Goal: Information Seeking & Learning: Learn about a topic

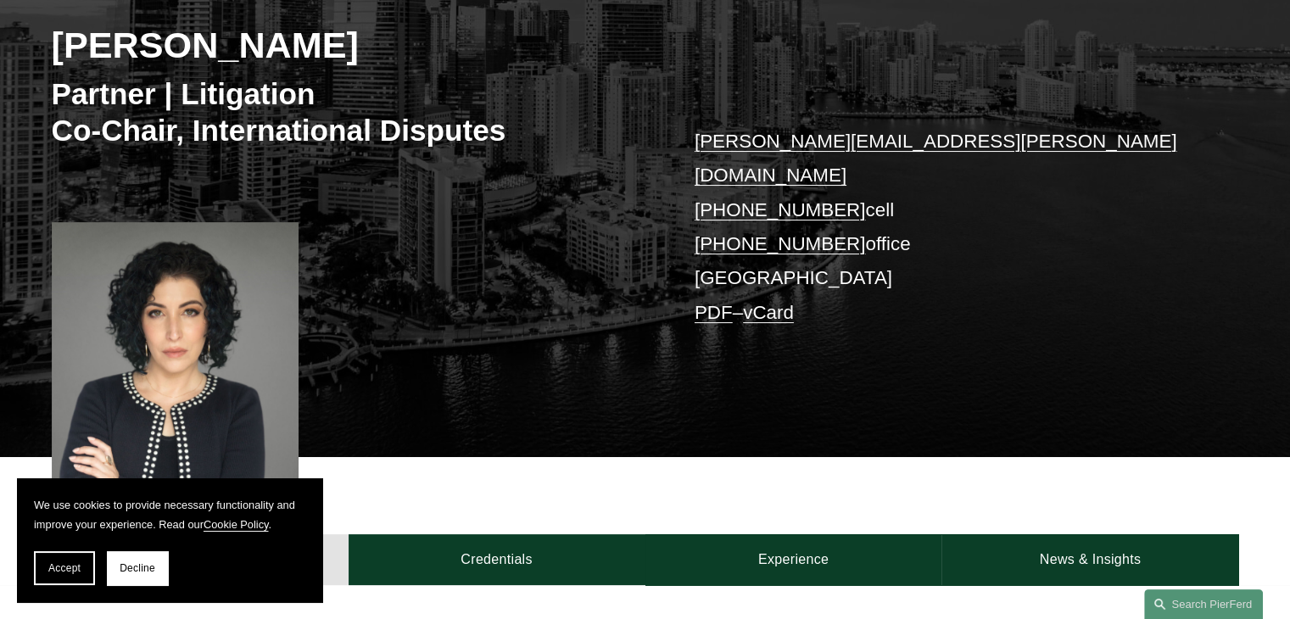
scroll to position [282, 0]
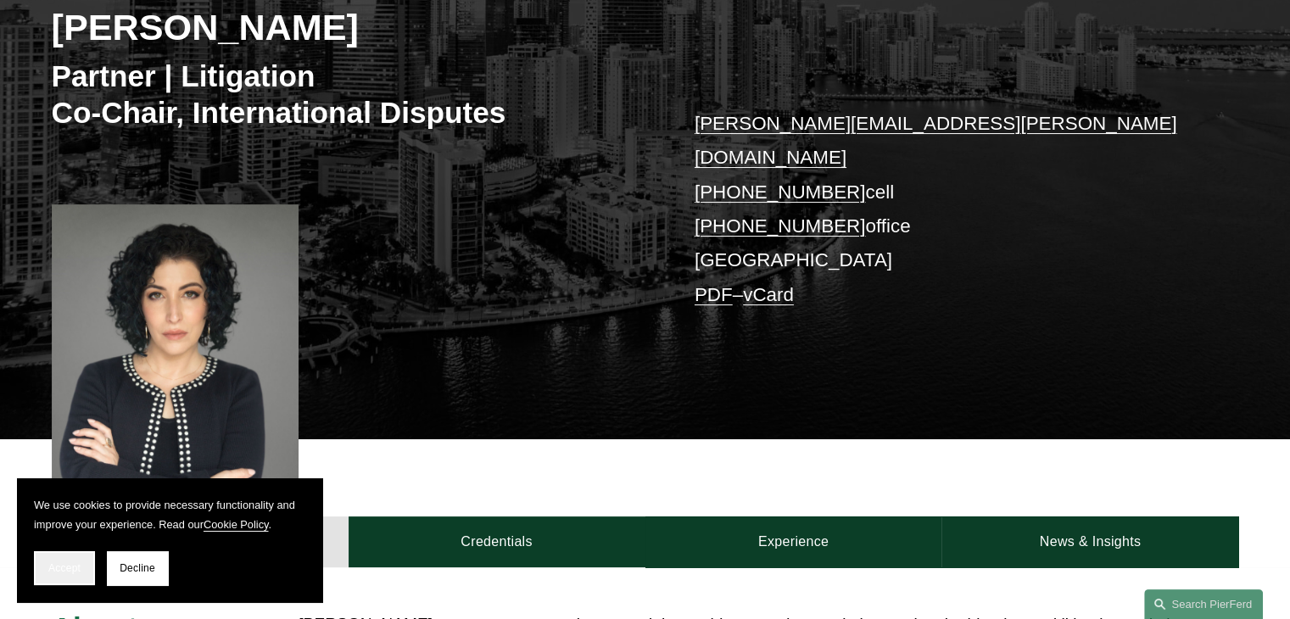
click at [42, 573] on button "Accept" at bounding box center [64, 568] width 61 height 34
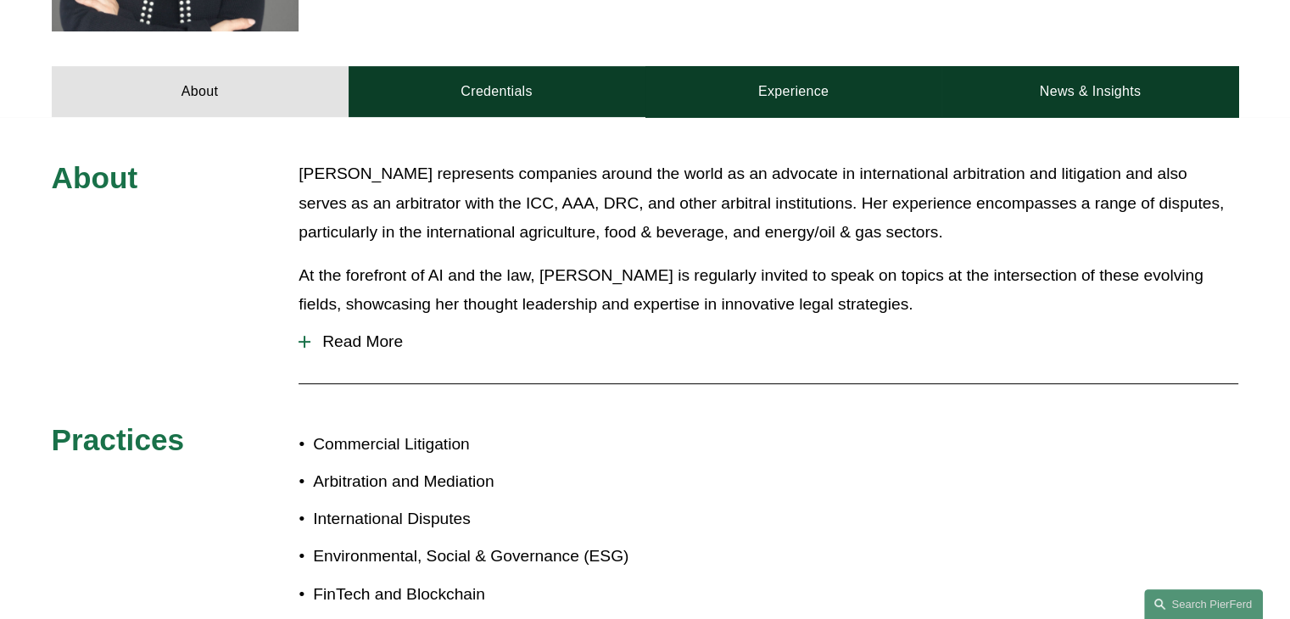
scroll to position [734, 0]
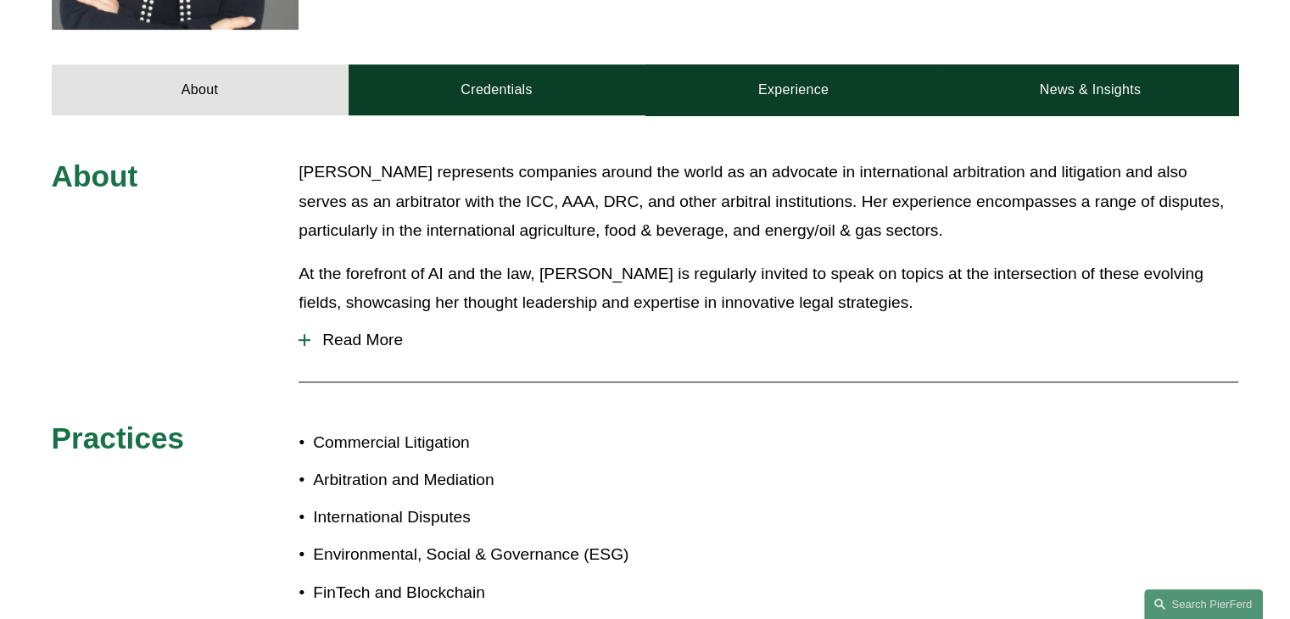
click at [364, 331] on span "Read More" at bounding box center [774, 340] width 928 height 19
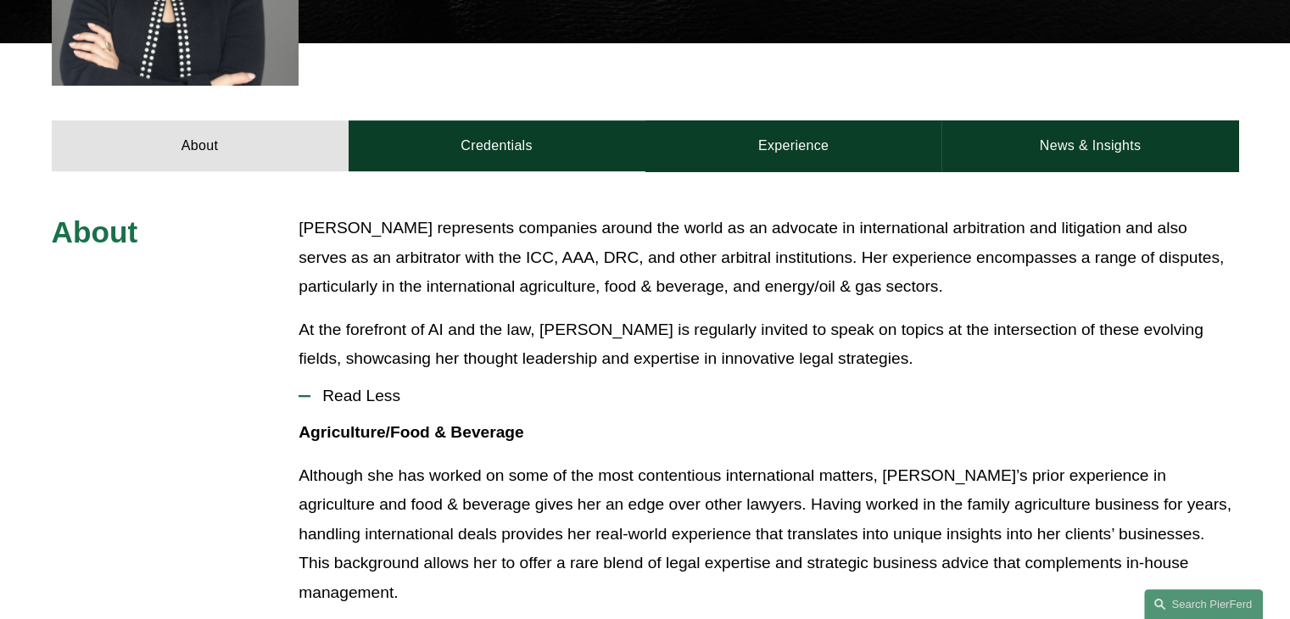
scroll to position [339, 0]
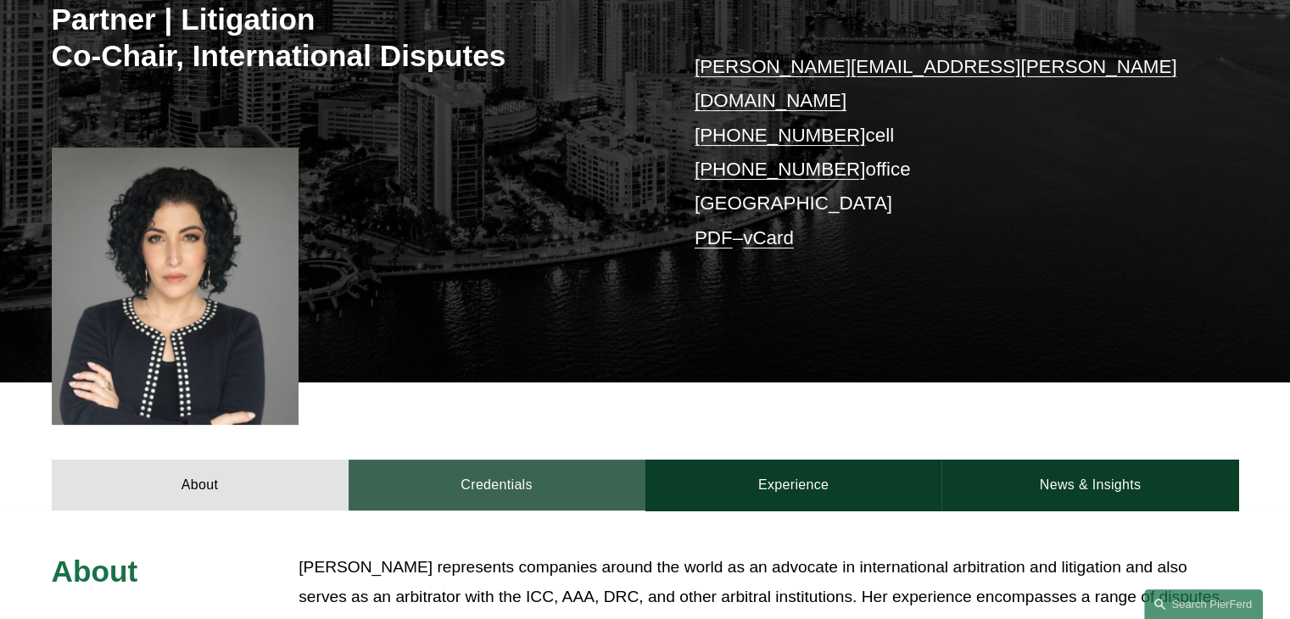
click at [505, 462] on link "Credentials" at bounding box center [497, 485] width 297 height 51
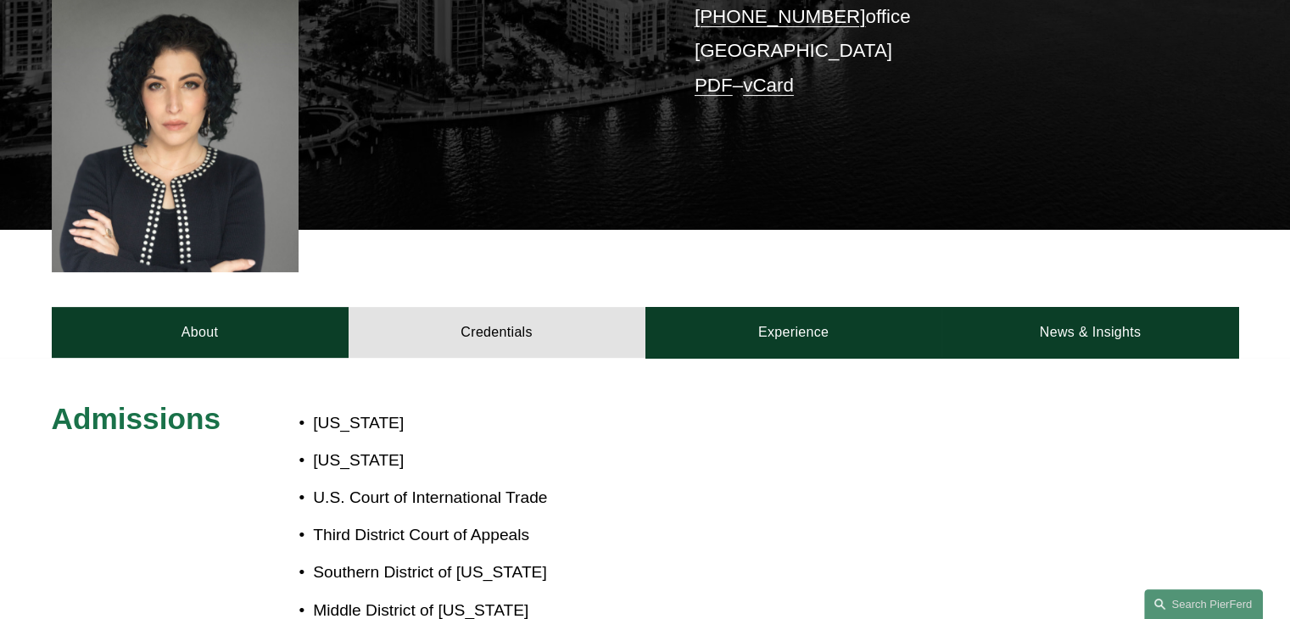
scroll to position [452, 0]
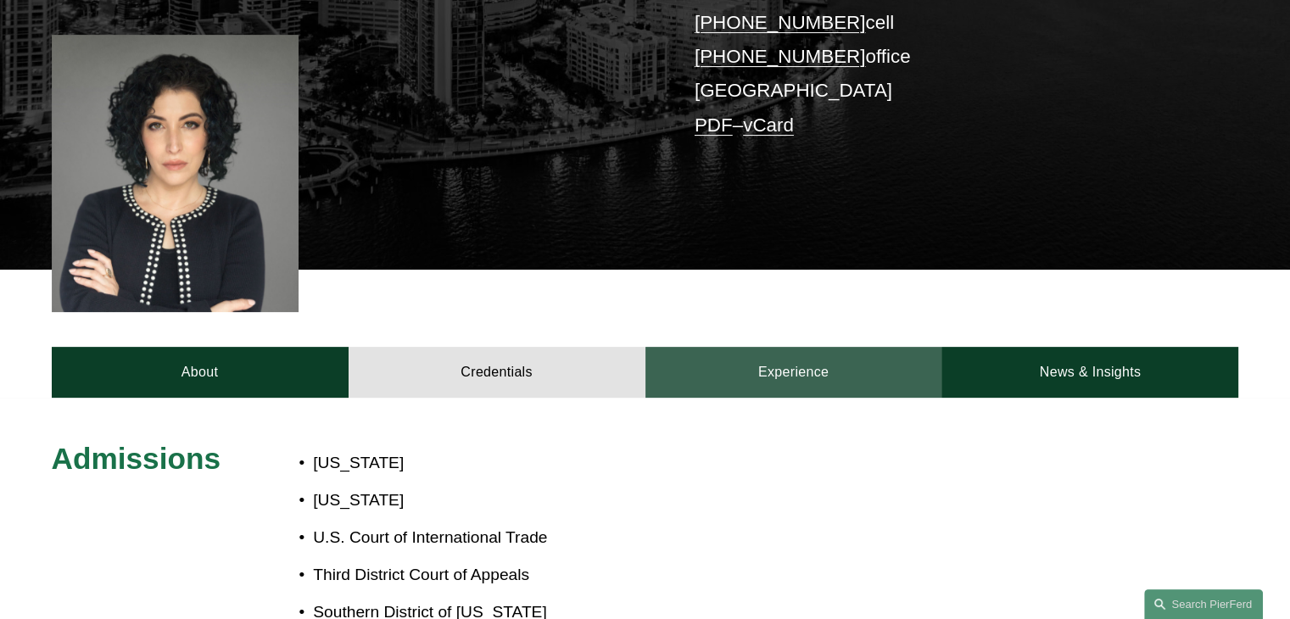
click at [818, 354] on link "Experience" at bounding box center [793, 372] width 297 height 51
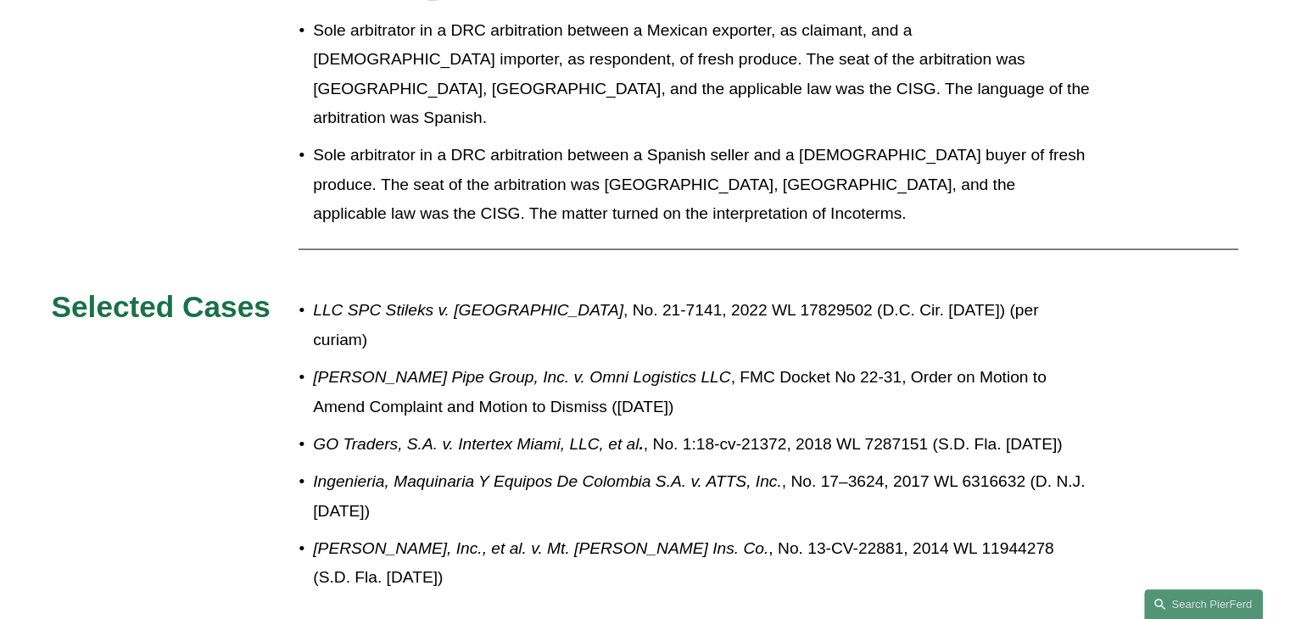
scroll to position [3223, 0]
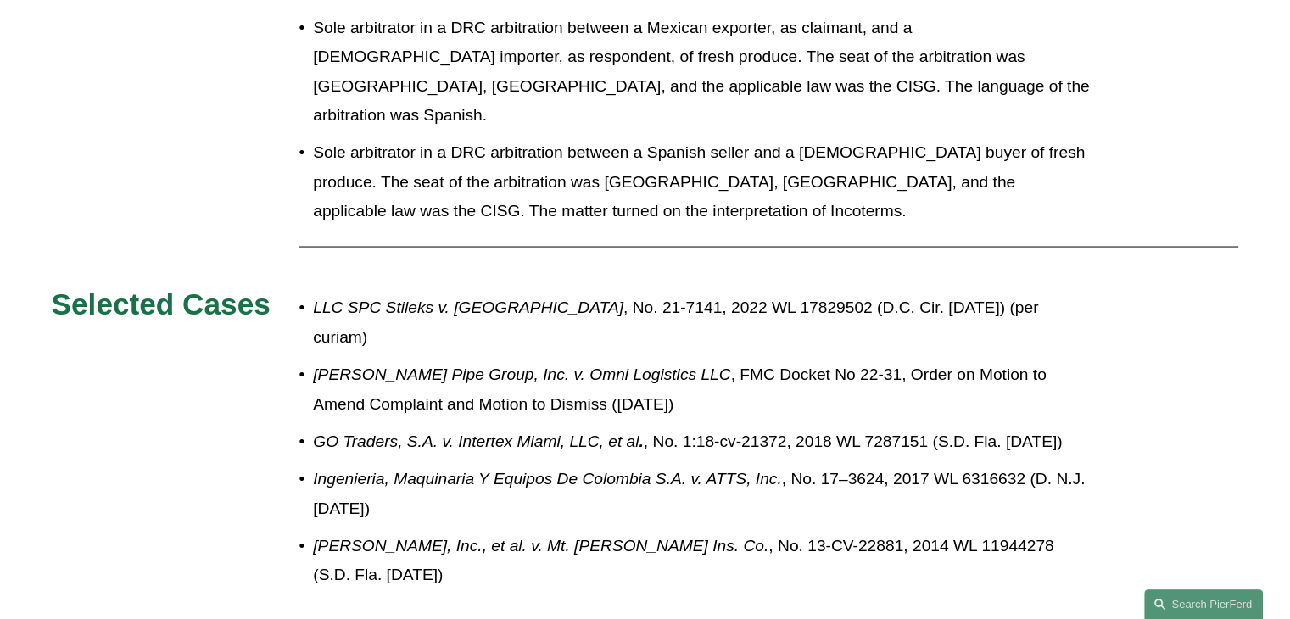
drag, startPoint x: 543, startPoint y: 303, endPoint x: 578, endPoint y: 319, distance: 39.1
drag, startPoint x: 578, startPoint y: 319, endPoint x: 1162, endPoint y: 396, distance: 588.6
click at [315, 469] on em "Ingenieria, Maquinaria Y Equipos De Colombia S.A. v. ATTS, Inc." at bounding box center [547, 478] width 468 height 18
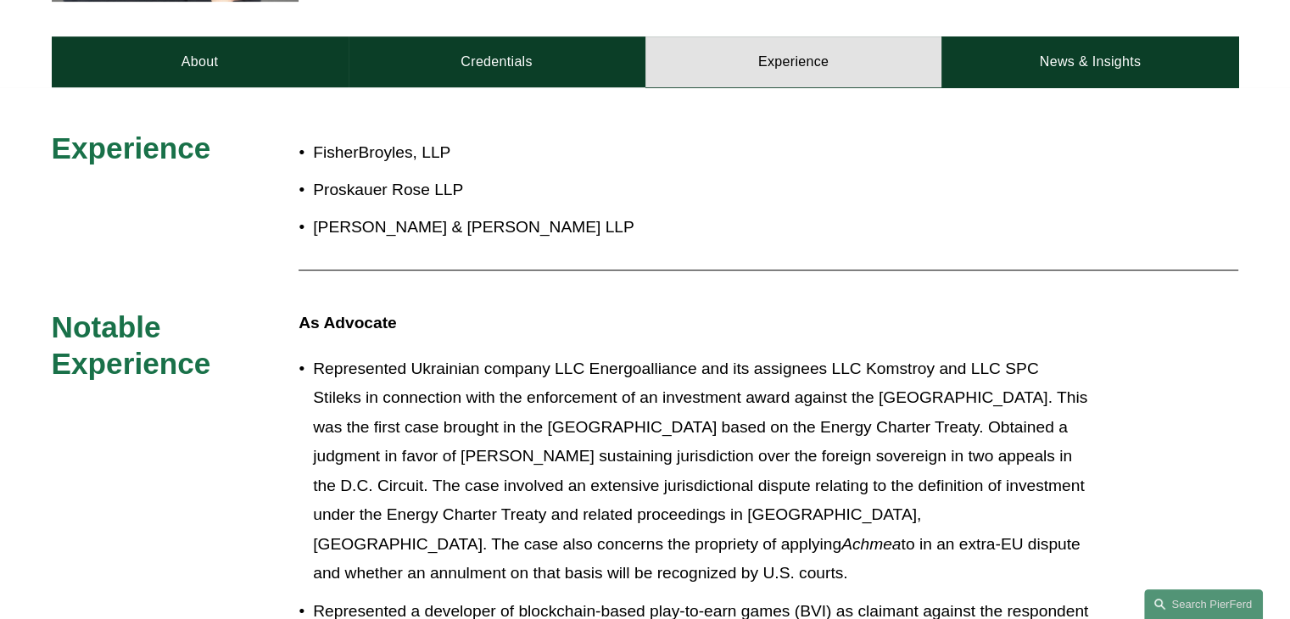
scroll to position [734, 0]
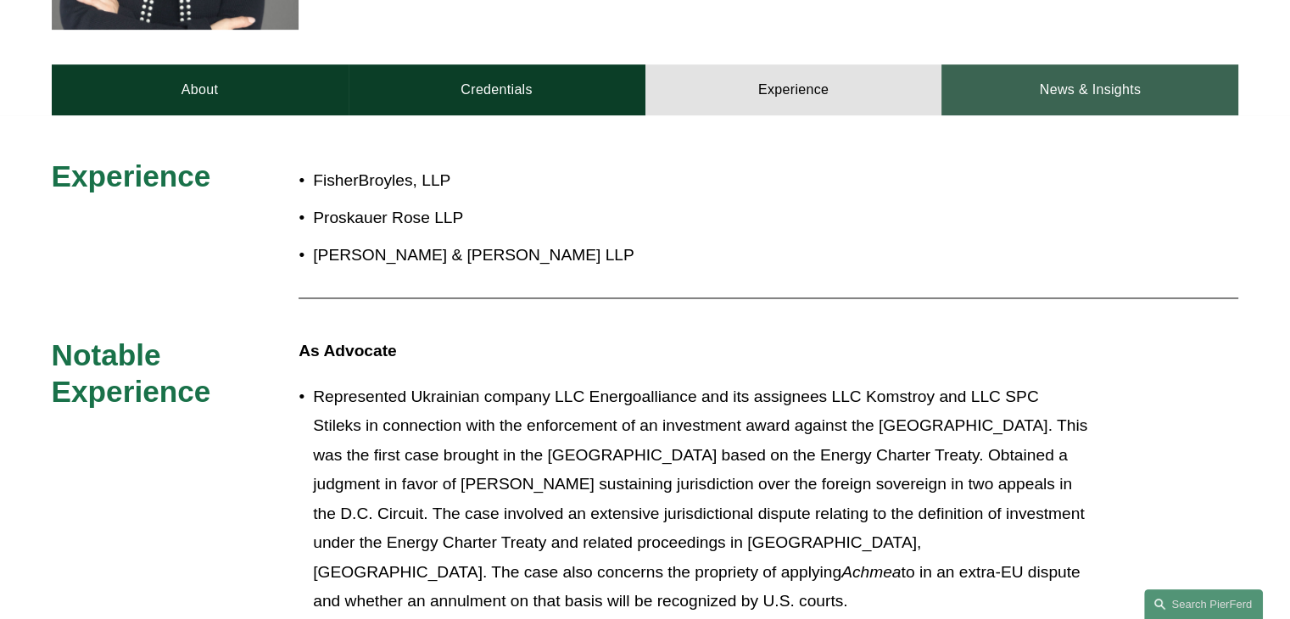
click at [1129, 64] on link "News & Insights" at bounding box center [1089, 89] width 297 height 51
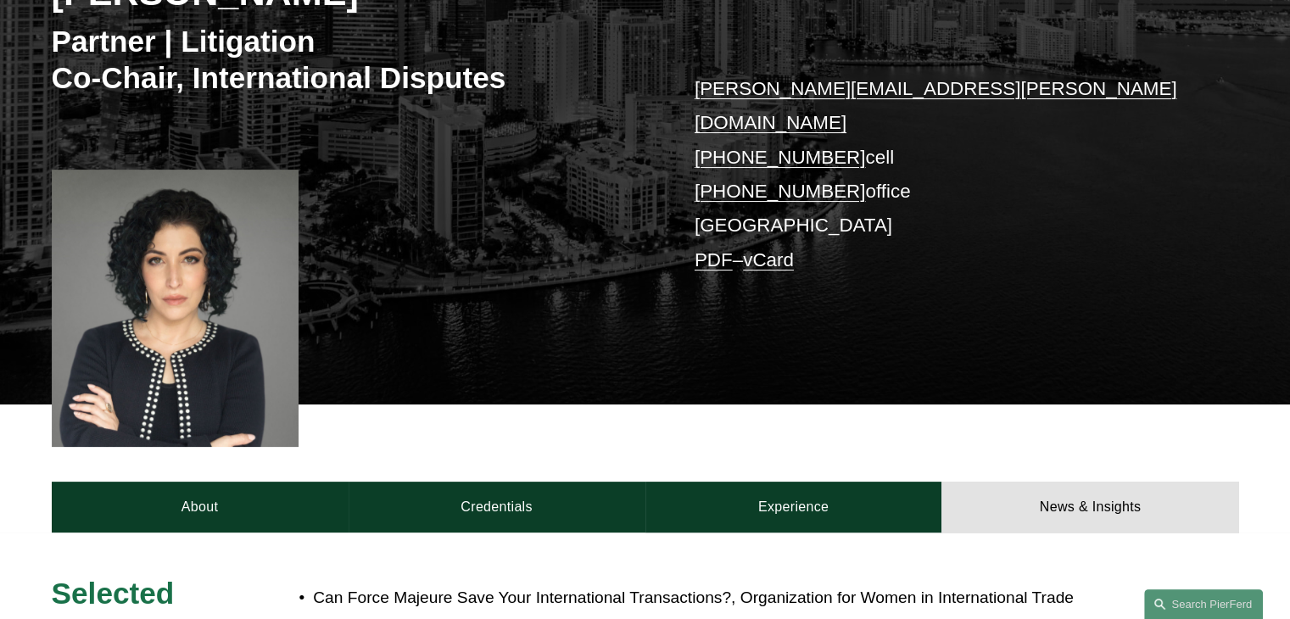
scroll to position [452, 0]
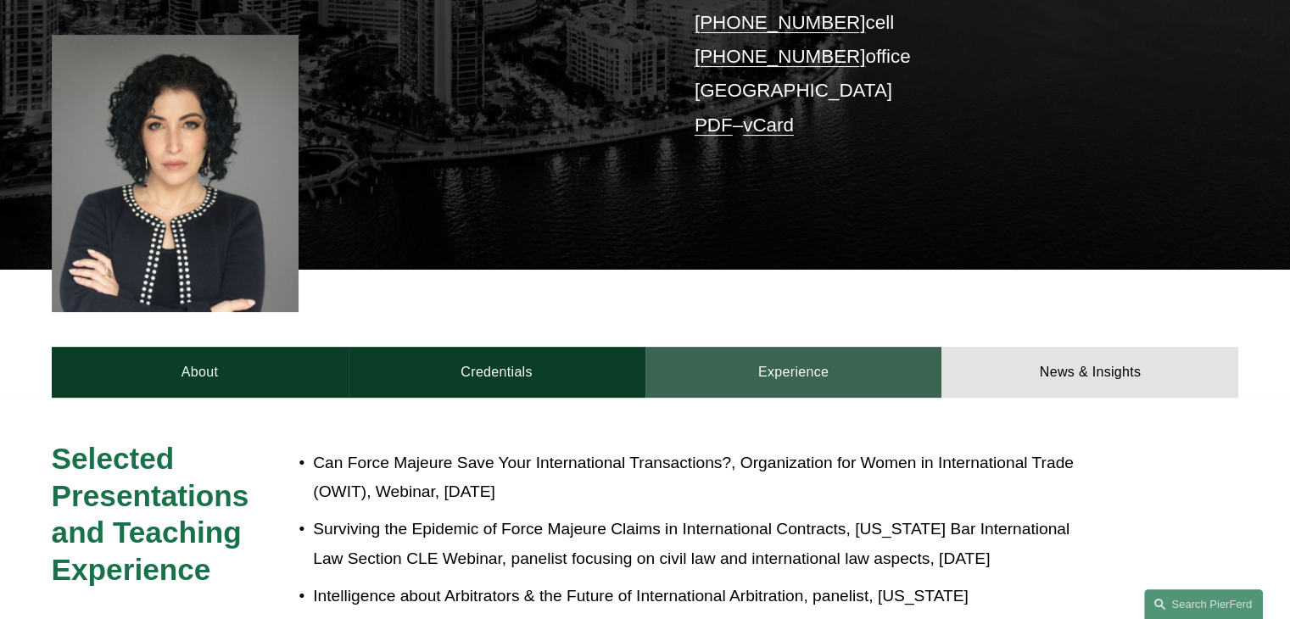
click at [801, 347] on link "Experience" at bounding box center [793, 372] width 297 height 51
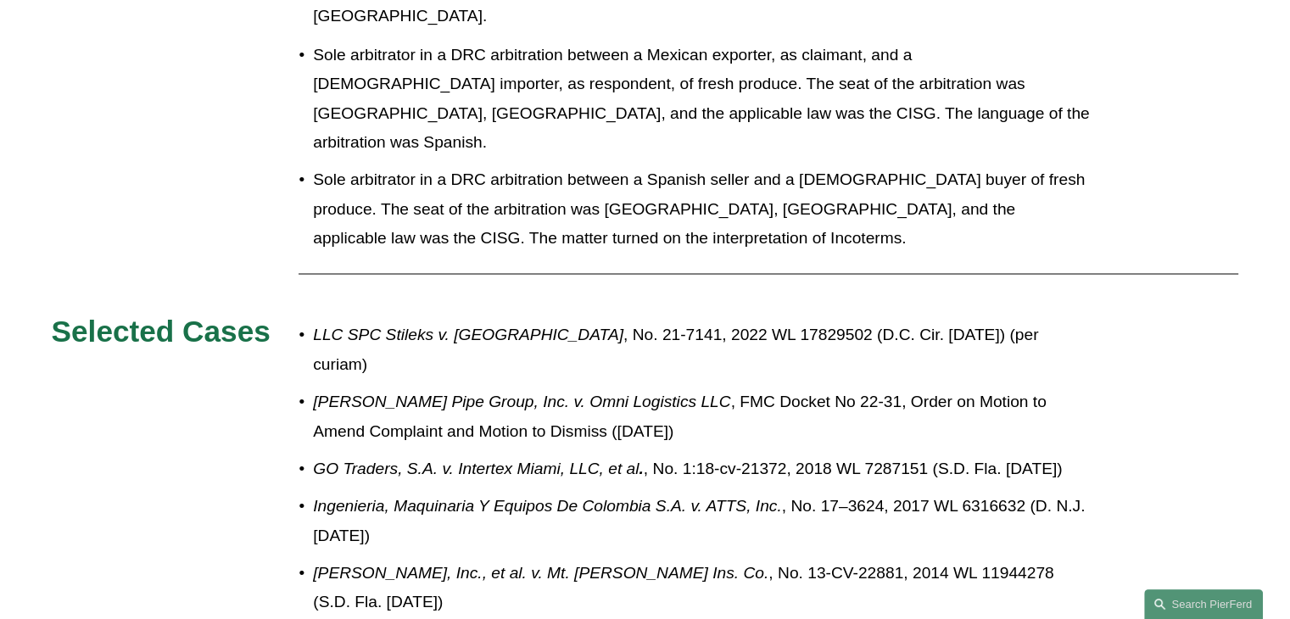
scroll to position [3223, 0]
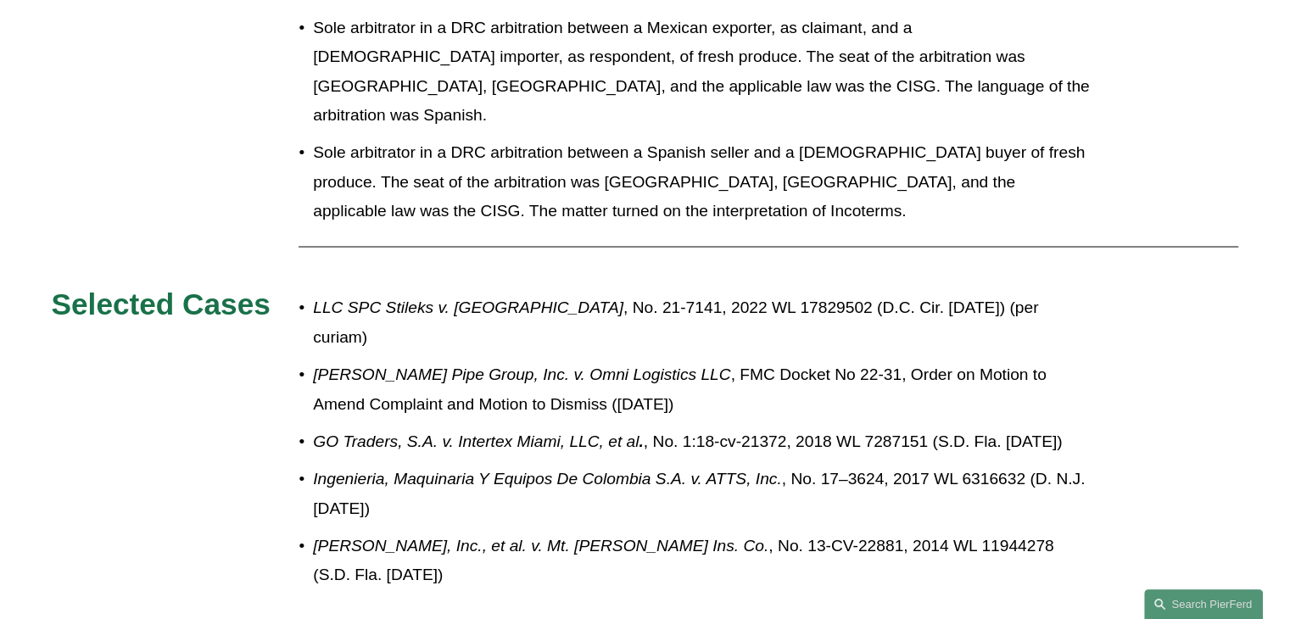
drag, startPoint x: 53, startPoint y: 162, endPoint x: 465, endPoint y: 464, distance: 510.2
copy div "Selected Cases LLC SPC Stileks v. [GEOGRAPHIC_DATA] , No. 21-7141, 2022 WL 1782…"
